Goal: Task Accomplishment & Management: Use online tool/utility

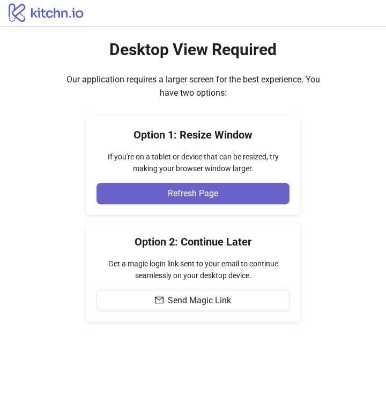
click at [188, 190] on span "Refresh Page" at bounding box center [193, 194] width 50 height 10
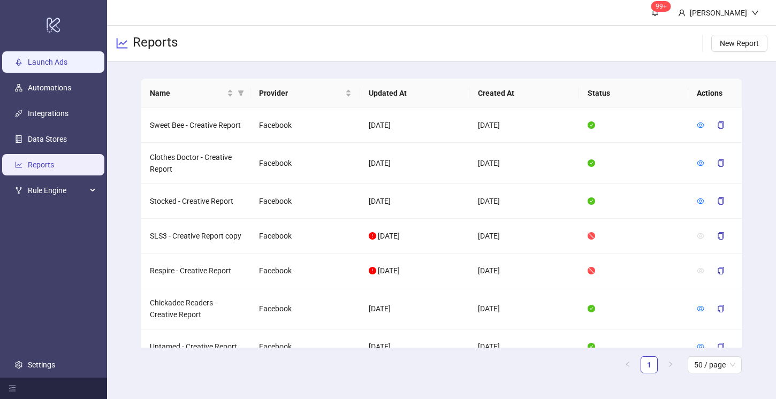
click at [52, 61] on link "Launch Ads" at bounding box center [48, 62] width 40 height 9
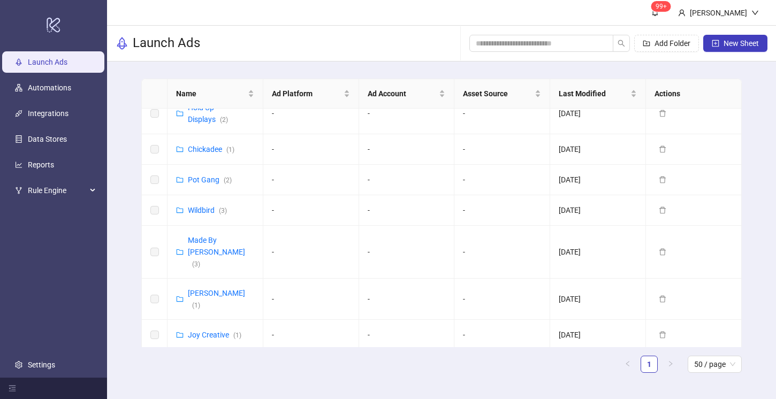
scroll to position [404, 0]
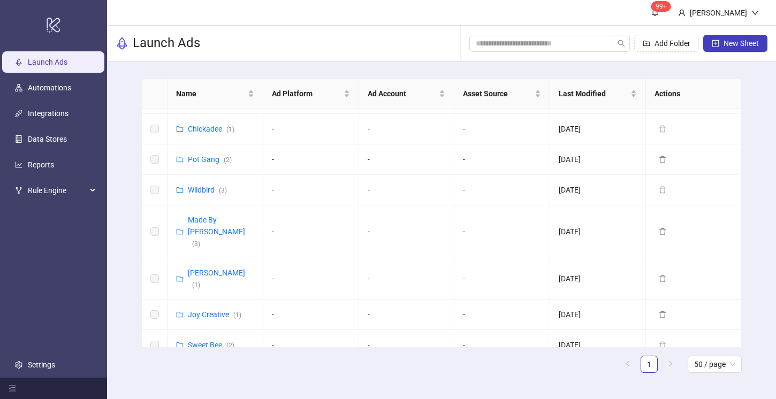
click at [225, 371] on link "Purdy & Figg (UK) ( 4 )" at bounding box center [227, 393] width 78 height 44
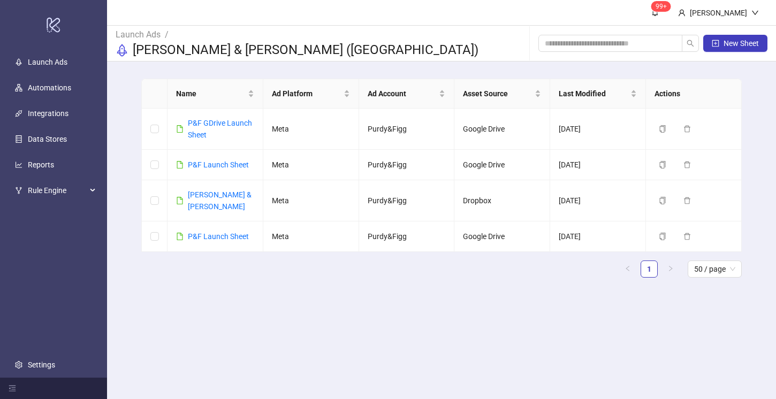
click at [225, 321] on main "99+ Madison Morgan Launch Ads / Purdy & Figg (UK) New Sheet Name Ad Platform Ad…" at bounding box center [441, 199] width 669 height 399
click at [214, 122] on link "P&F GDrive Launch Sheet" at bounding box center [220, 129] width 64 height 20
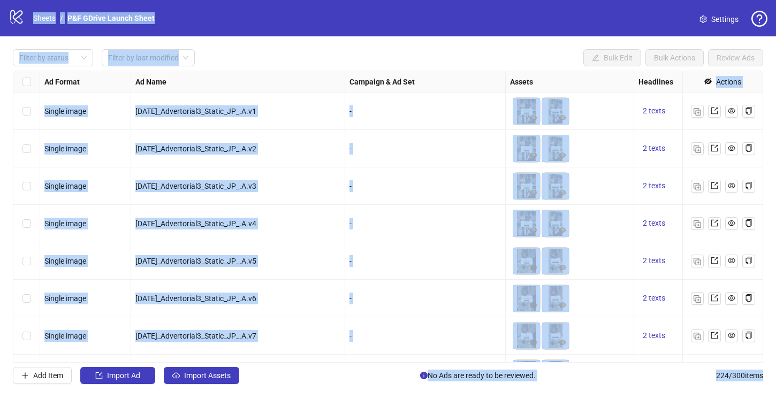
click at [271, 46] on div "Filter by status Filter by last modified Bulk Edit Bulk Actions Review Ads Ad F…" at bounding box center [388, 216] width 776 height 361
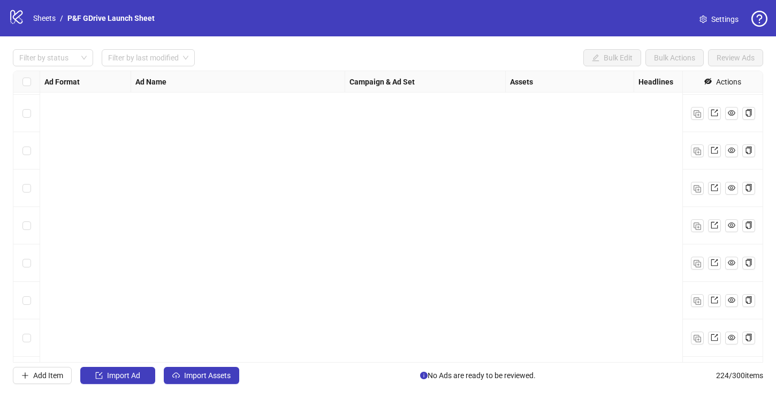
scroll to position [3684, 0]
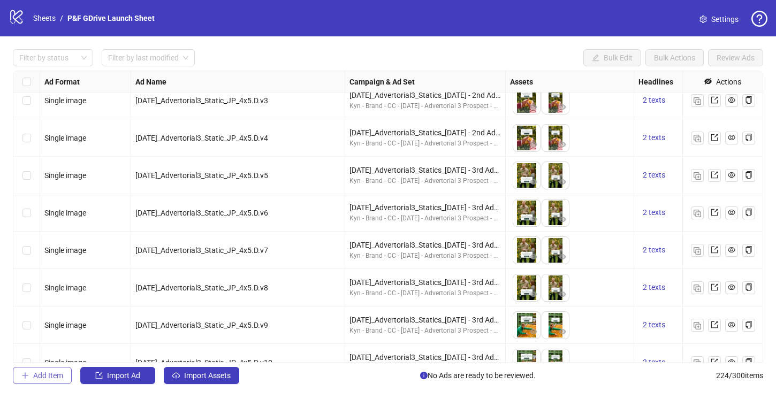
click at [45, 376] on span "Add Item" at bounding box center [48, 376] width 30 height 9
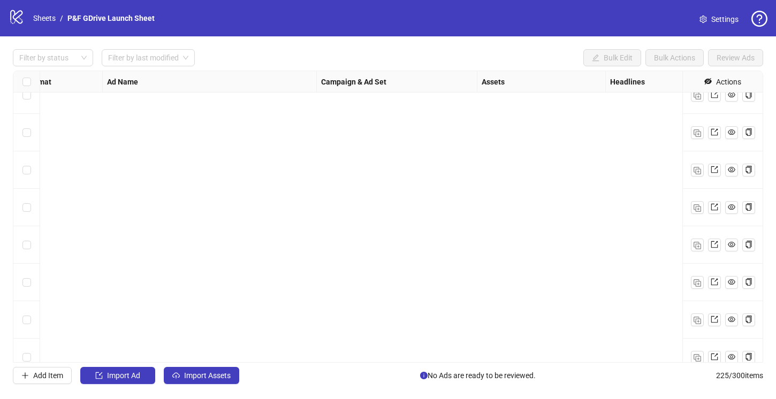
scroll to position [8164, 28]
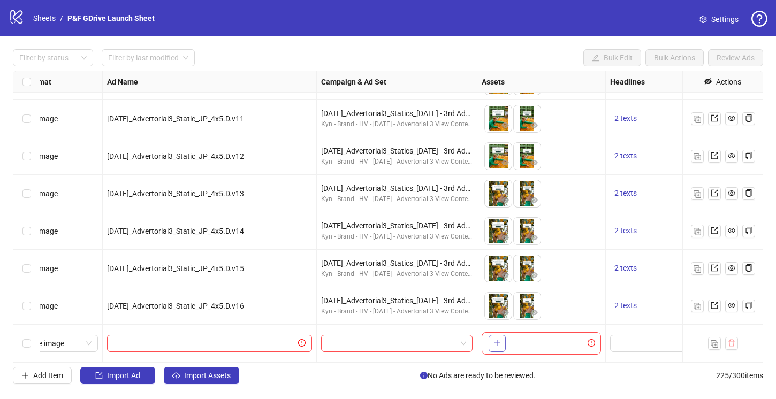
click at [501, 345] on button "button" at bounding box center [497, 343] width 17 height 17
click at [537, 337] on body "logo/logo-mobile Sheets / P&F GDrive Launch Sheet Settings Filter by status Fil…" at bounding box center [388, 199] width 776 height 399
drag, startPoint x: 533, startPoint y: 334, endPoint x: 499, endPoint y: 338, distance: 34.5
click at [532, 335] on icon "close-circle" at bounding box center [534, 336] width 7 height 7
click at [504, 336] on icon "close-circle" at bounding box center [505, 336] width 7 height 7
